Goal: Task Accomplishment & Management: Use online tool/utility

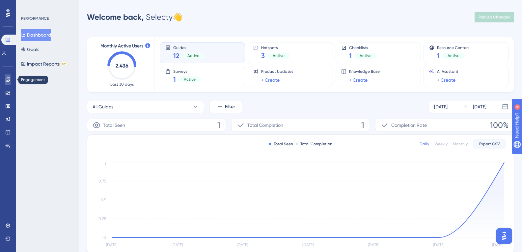
click at [9, 81] on icon at bounding box center [8, 79] width 4 height 4
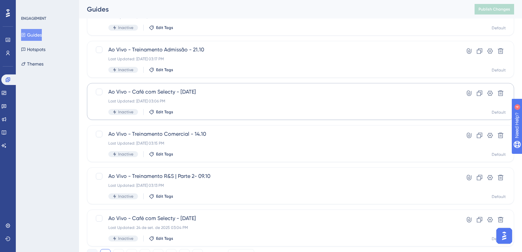
scroll to position [259, 0]
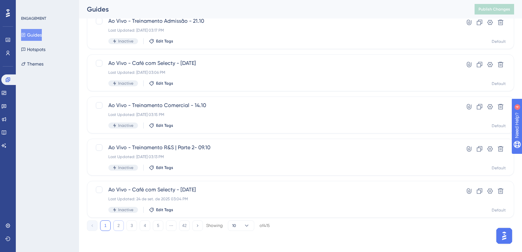
click at [121, 223] on button "2" at bounding box center [118, 225] width 11 height 11
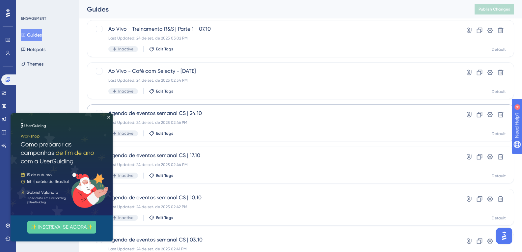
scroll to position [29, 0]
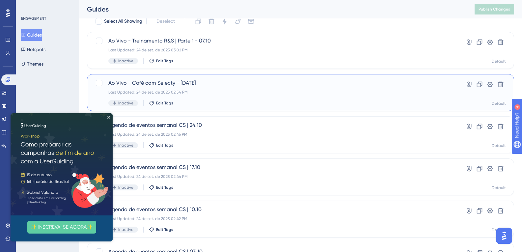
click at [238, 89] on div "Ao Vivo - Café com Selecty - 01.10.25 Last Updated: 24 de set. de 2025 02:54 PM…" at bounding box center [274, 92] width 332 height 27
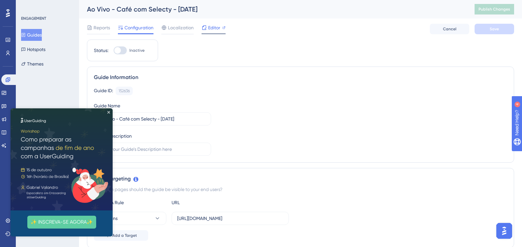
click at [216, 29] on span "Editor" at bounding box center [214, 28] width 12 height 8
click at [491, 11] on span "Publish Changes" at bounding box center [495, 9] width 32 height 5
click at [109, 112] on icon "Close Preview" at bounding box center [108, 112] width 3 height 3
